Goal: Navigation & Orientation: Find specific page/section

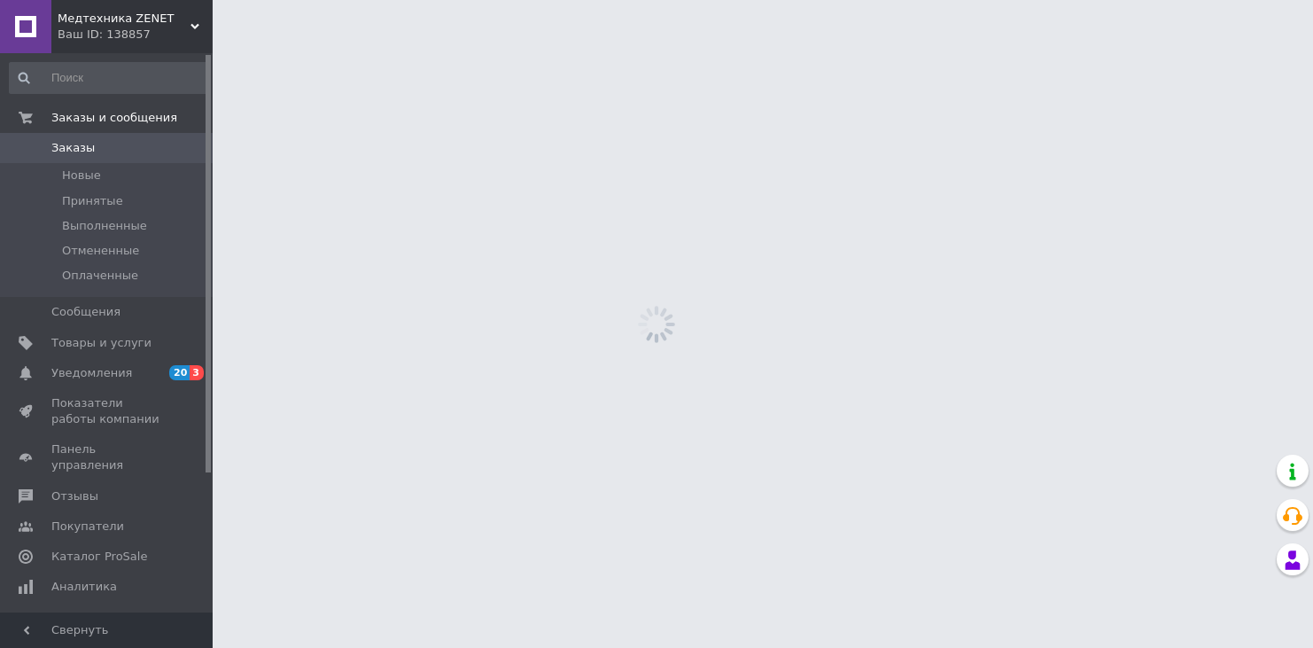
click at [82, 27] on div "Ваш ID: 138857" at bounding box center [135, 35] width 155 height 16
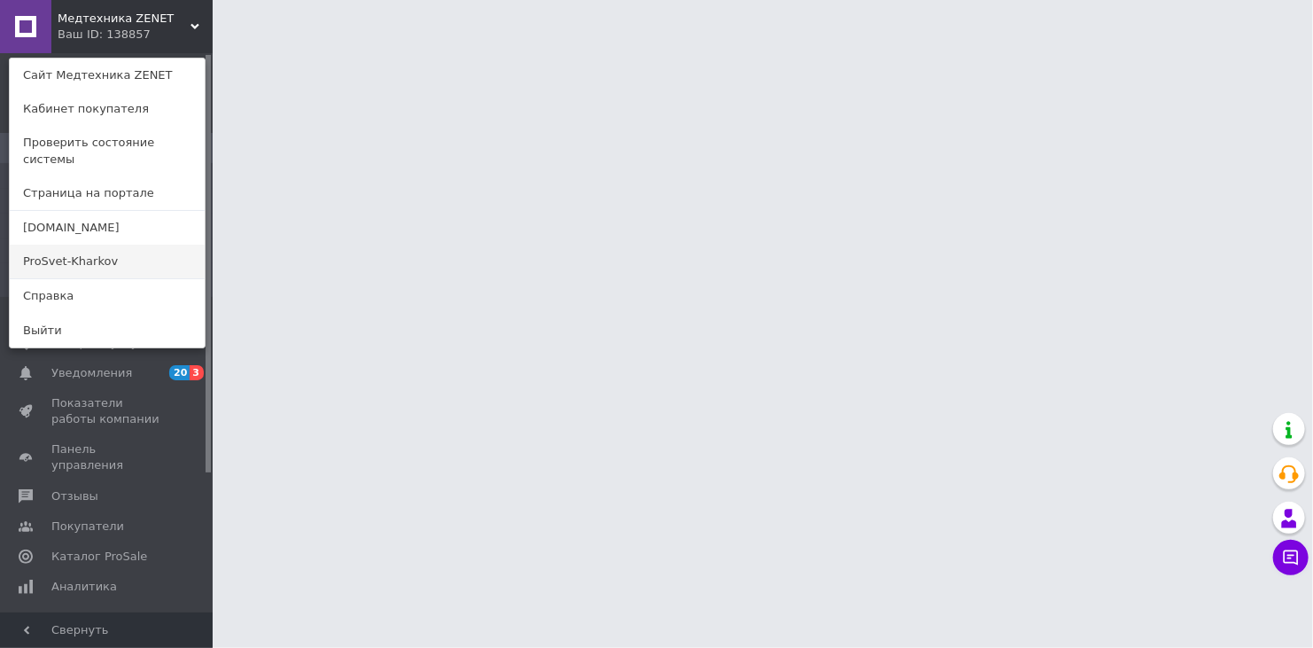
click at [82, 251] on link "ProSvet-Kharkov" at bounding box center [107, 261] width 195 height 34
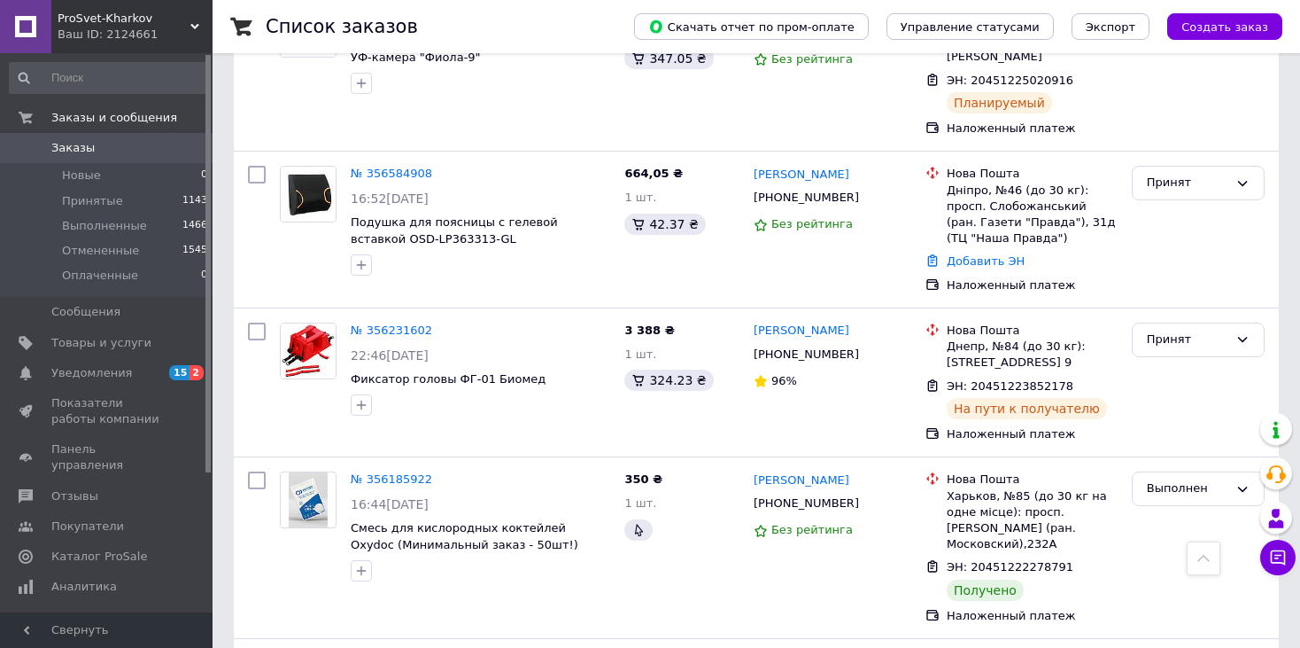
scroll to position [354, 0]
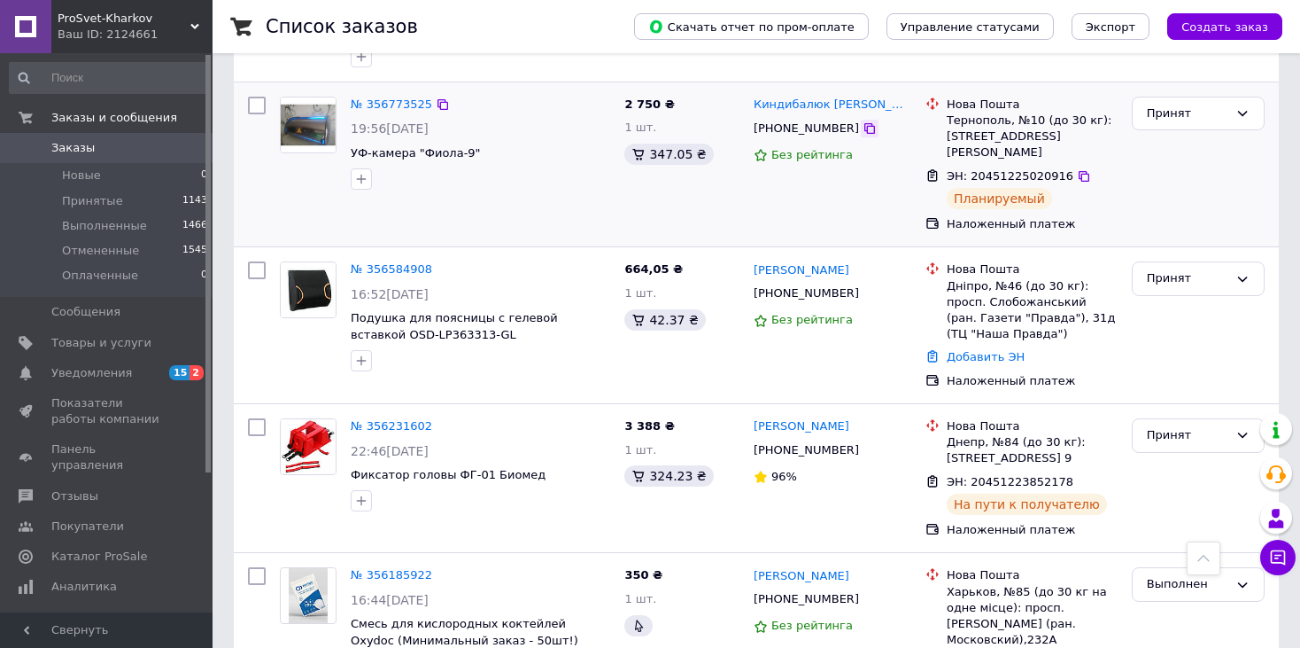
click at [863, 121] on icon at bounding box center [870, 128] width 14 height 14
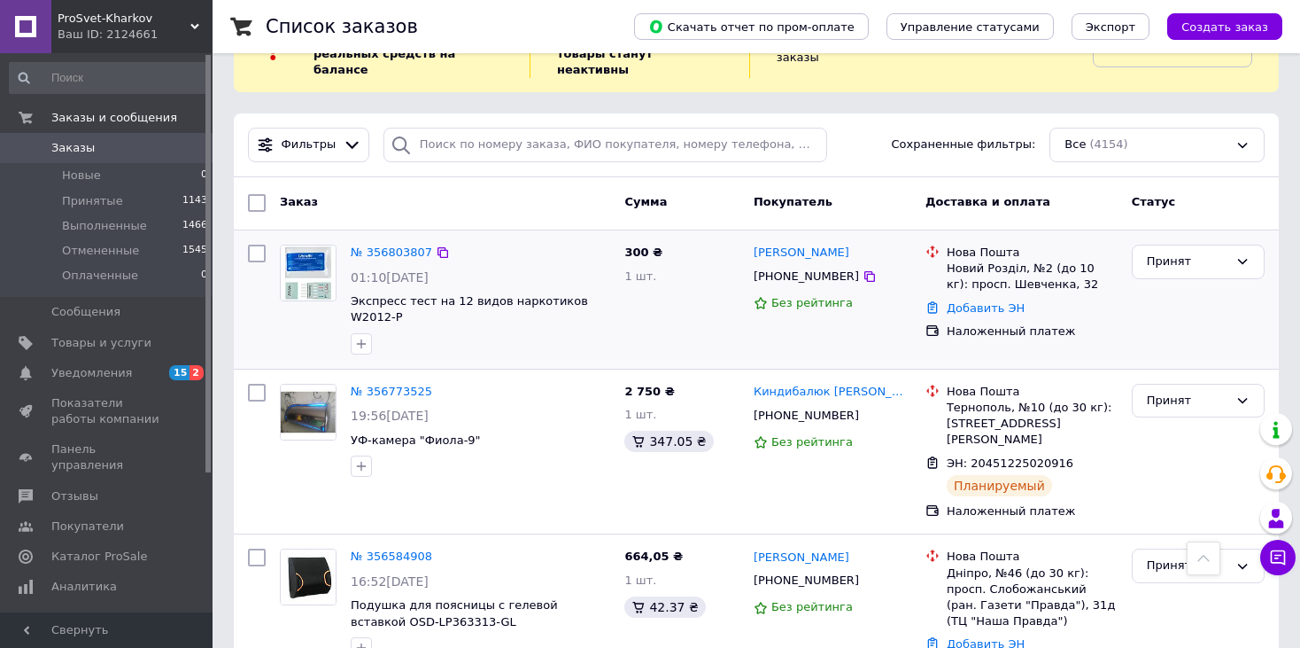
scroll to position [0, 0]
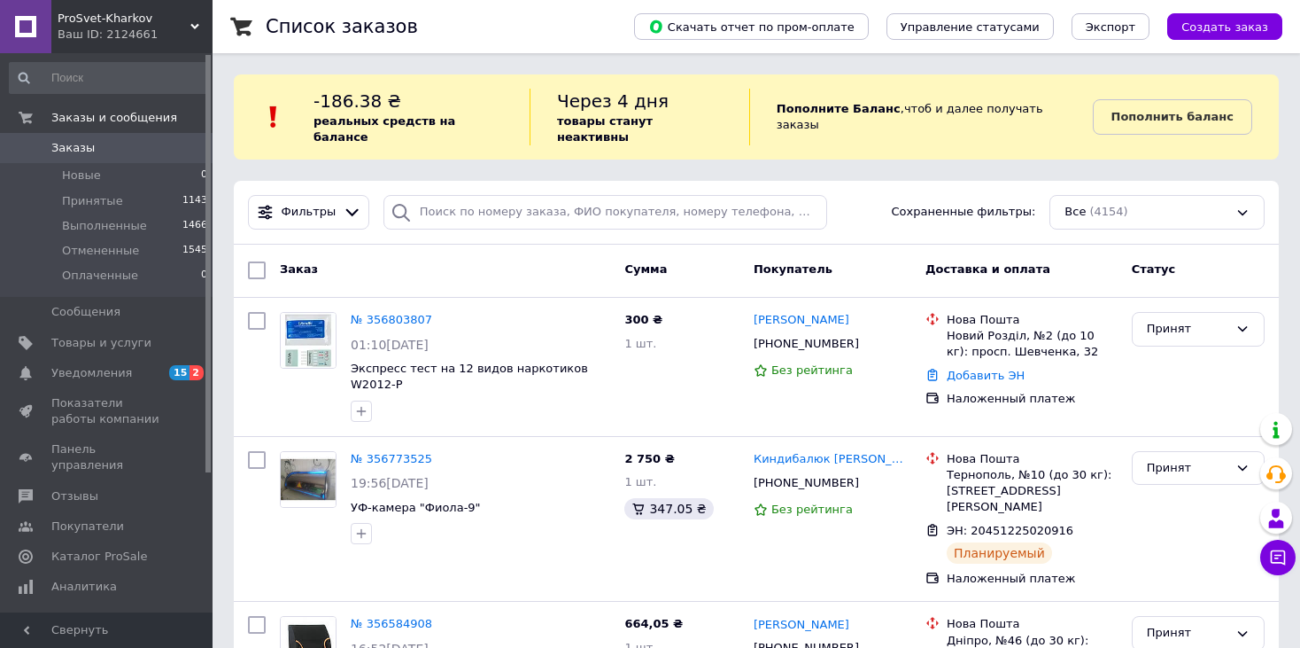
click at [98, 33] on div "Ваш ID: 2124661" at bounding box center [135, 35] width 155 height 16
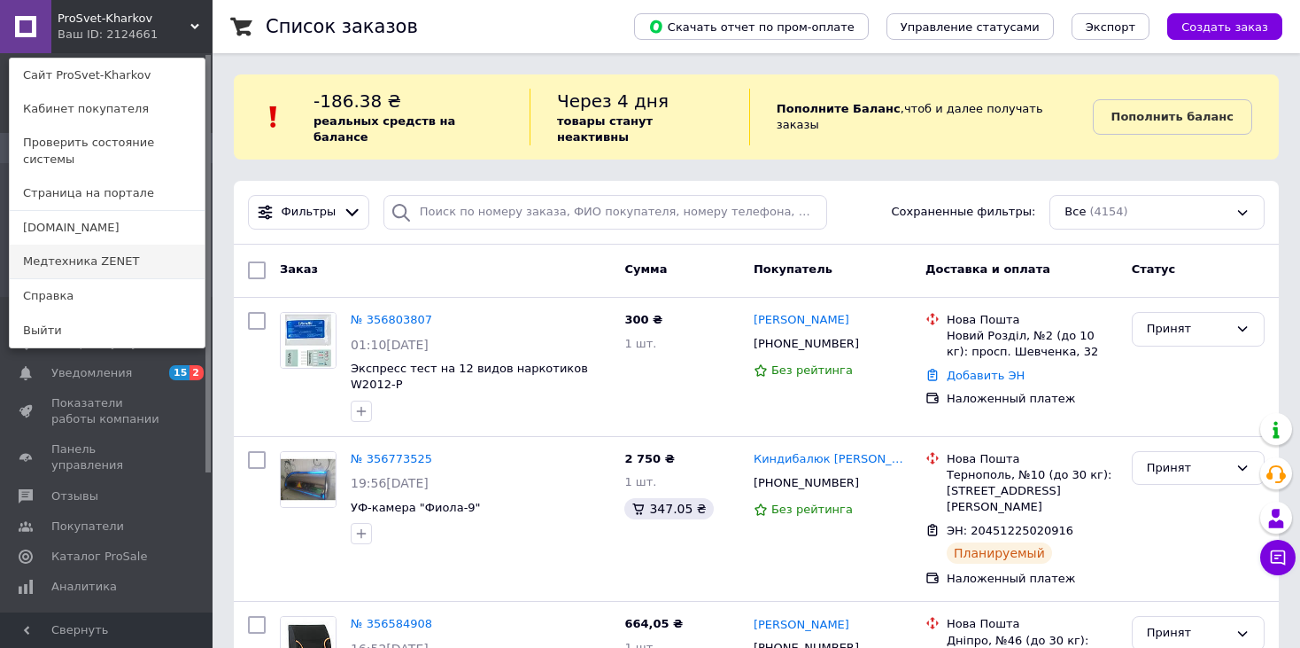
click at [90, 252] on link "Медтехника ZENET" at bounding box center [107, 261] width 195 height 34
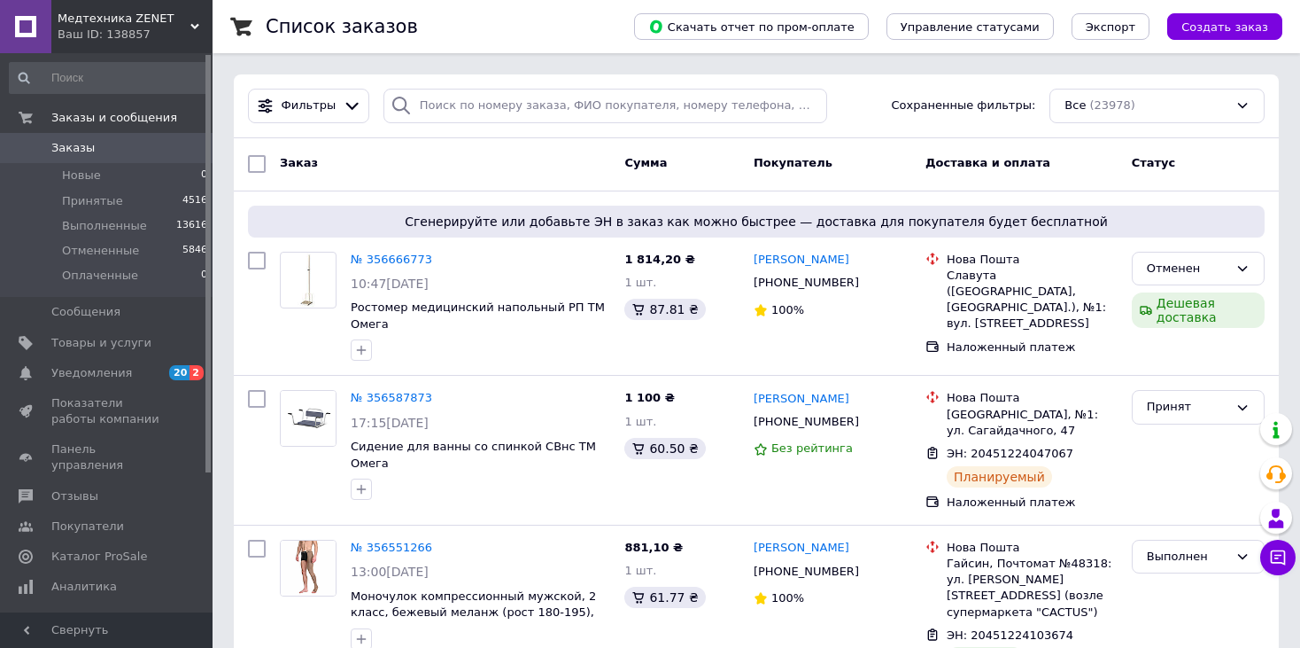
click at [85, 13] on span "Медтехника ZENET" at bounding box center [124, 19] width 133 height 16
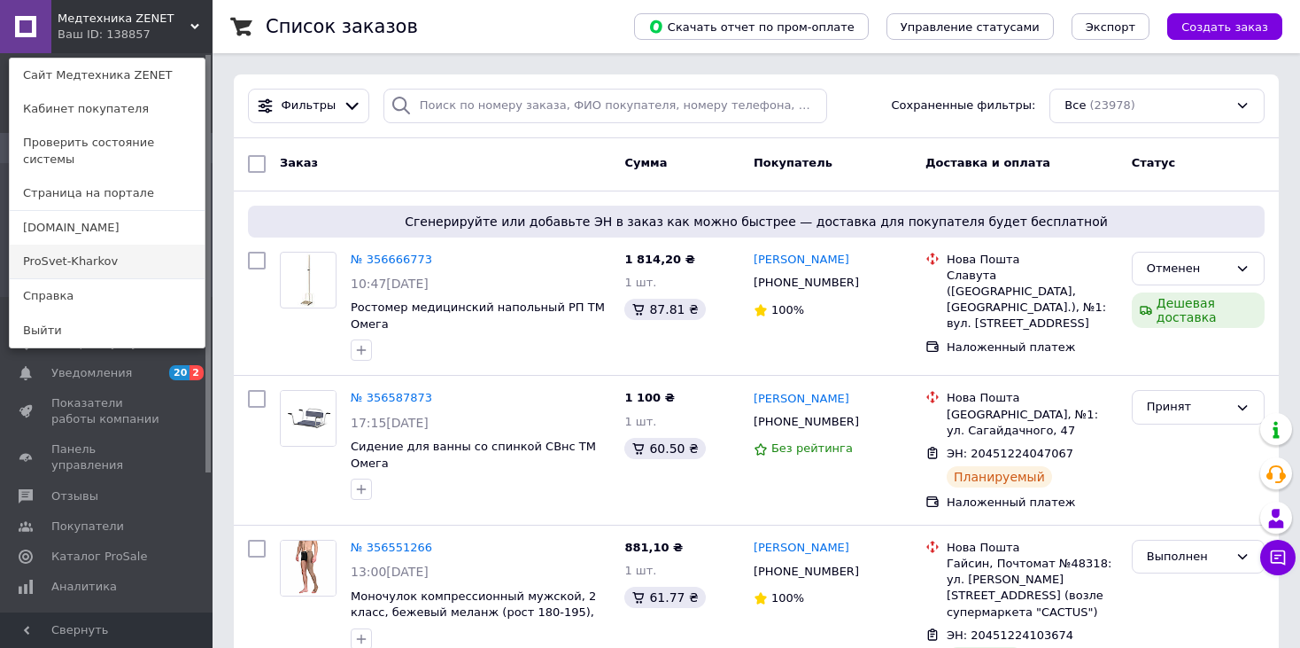
click at [74, 244] on link "ProSvet-Kharkov" at bounding box center [107, 261] width 195 height 34
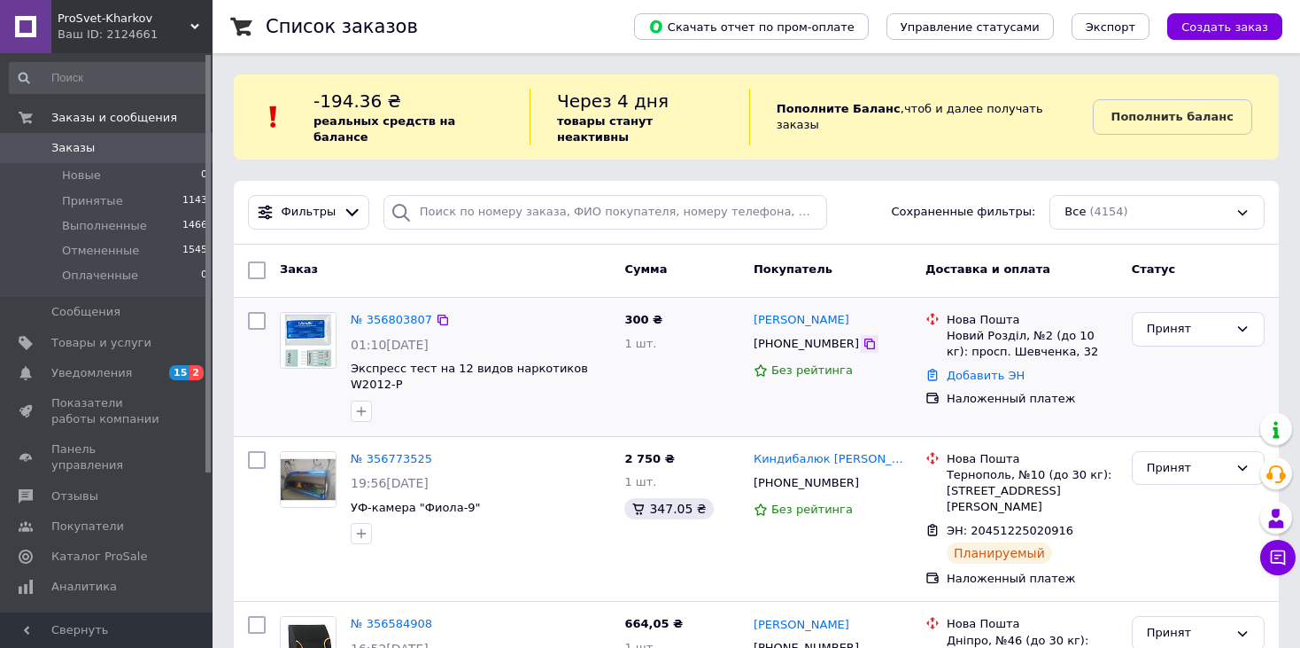
click at [865, 338] on icon at bounding box center [870, 343] width 11 height 11
